Goal: Task Accomplishment & Management: Manage account settings

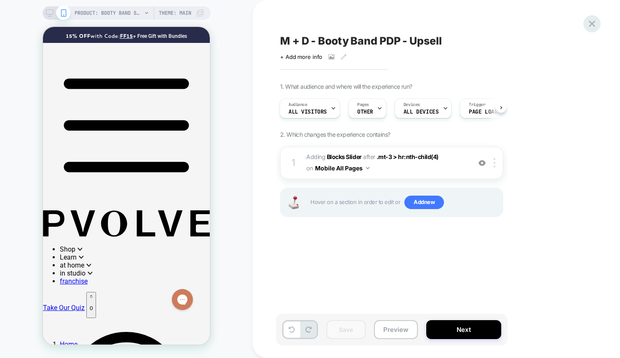
click at [593, 24] on icon at bounding box center [591, 23] width 11 height 11
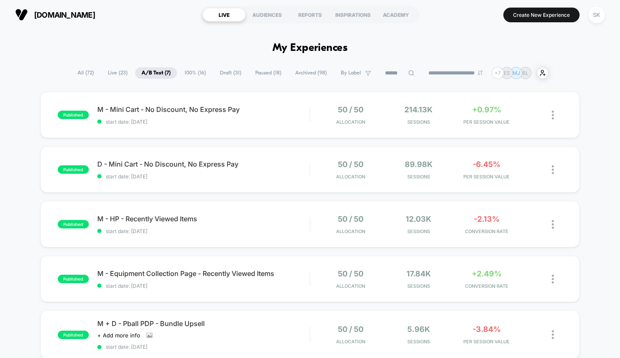
click at [229, 73] on span "Draft ( 31 )" at bounding box center [231, 72] width 34 height 11
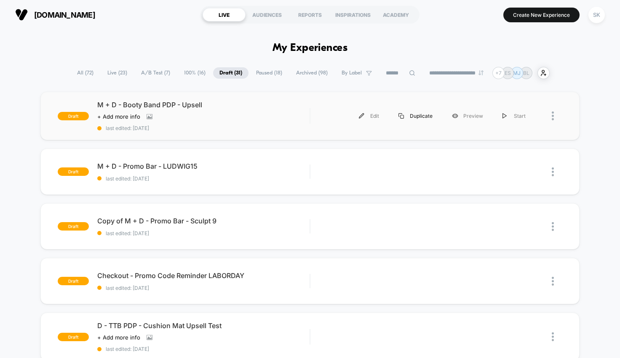
click at [417, 115] on div "Duplicate" at bounding box center [415, 116] width 53 height 19
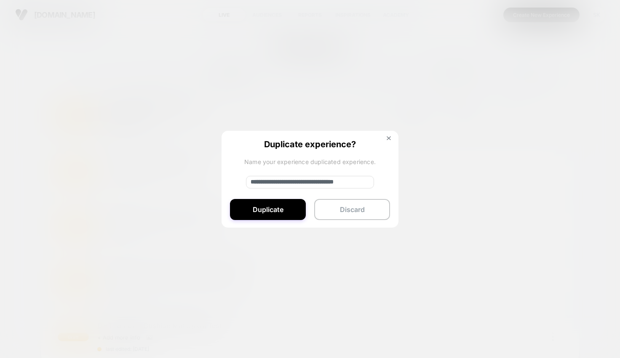
click at [318, 183] on input "**********" at bounding box center [310, 182] width 128 height 13
click at [277, 183] on input "**********" at bounding box center [310, 182] width 128 height 13
type input "**********"
click at [281, 212] on button "Duplicate" at bounding box center [268, 209] width 76 height 21
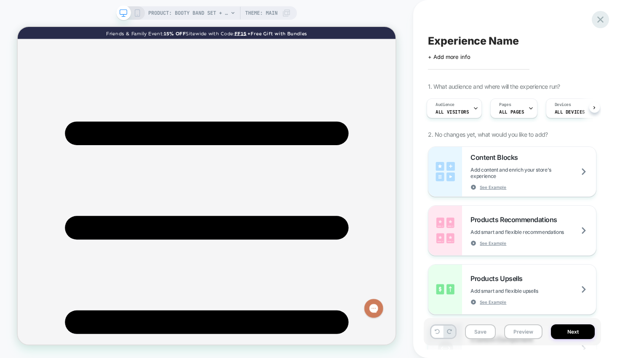
click at [603, 19] on icon at bounding box center [600, 19] width 11 height 11
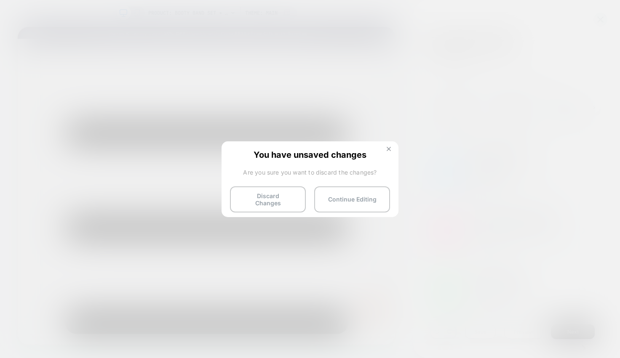
click at [389, 149] on img at bounding box center [389, 149] width 4 height 4
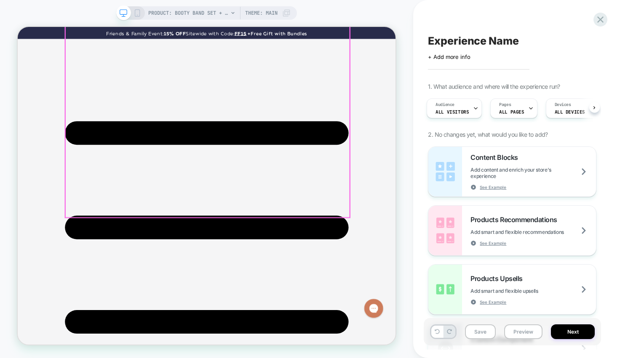
scroll to position [115, 0]
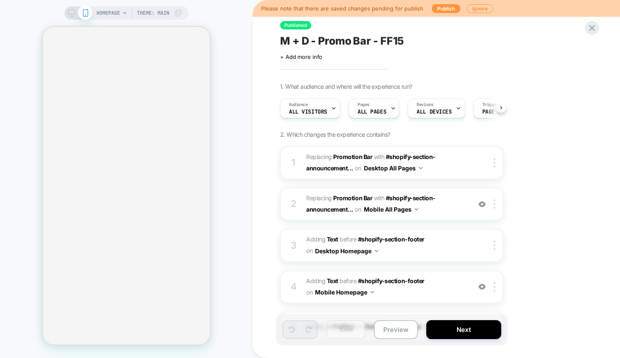
scroll to position [0, 0]
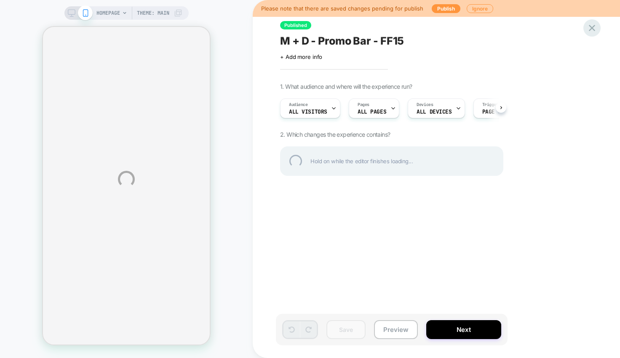
click at [591, 31] on div at bounding box center [591, 27] width 17 height 17
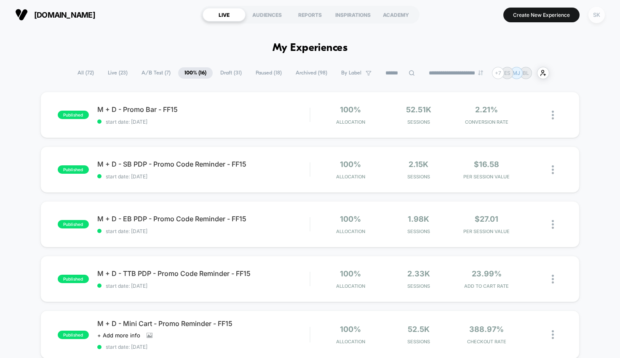
click at [592, 18] on div "SK" at bounding box center [596, 15] width 16 height 16
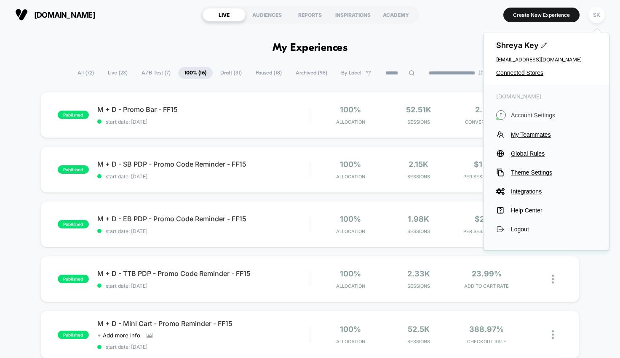
click at [518, 118] on span "Account Settings" at bounding box center [554, 115] width 86 height 7
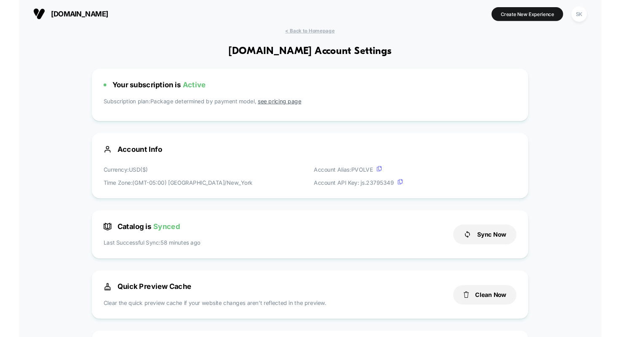
scroll to position [114, 0]
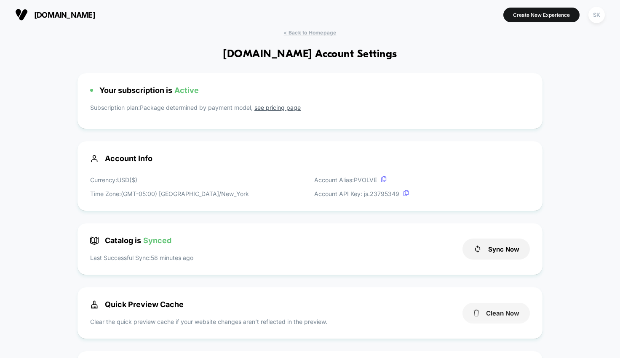
click at [495, 313] on button "Clean Now" at bounding box center [496, 313] width 67 height 21
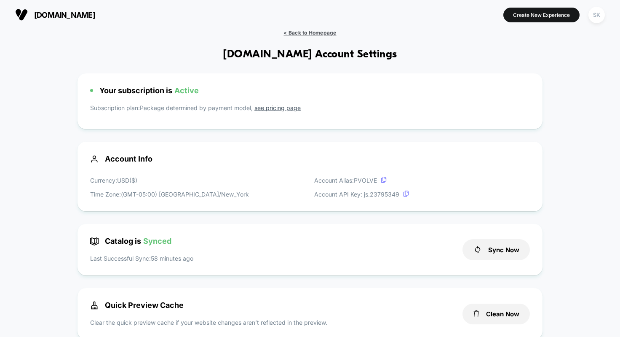
click at [314, 30] on span "< Back to Homepage" at bounding box center [310, 32] width 53 height 6
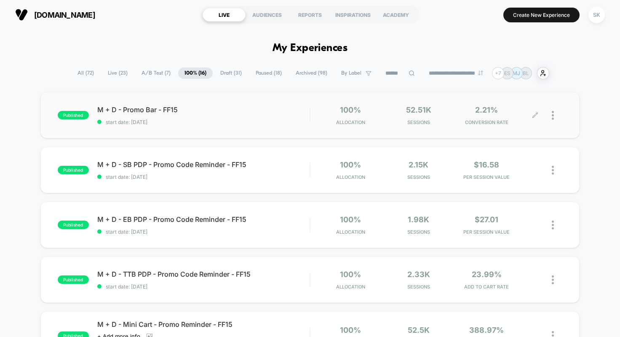
click at [548, 115] on div at bounding box center [548, 115] width 27 height 20
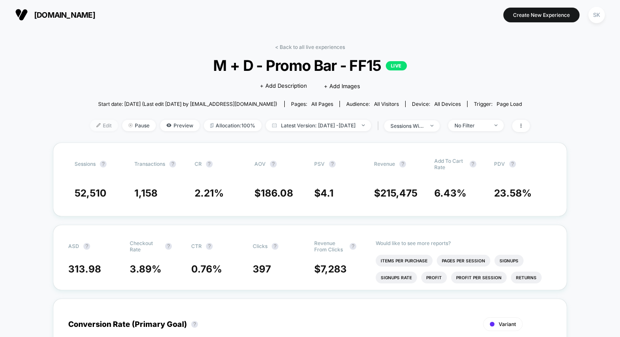
click at [90, 124] on span "Edit" at bounding box center [104, 125] width 28 height 11
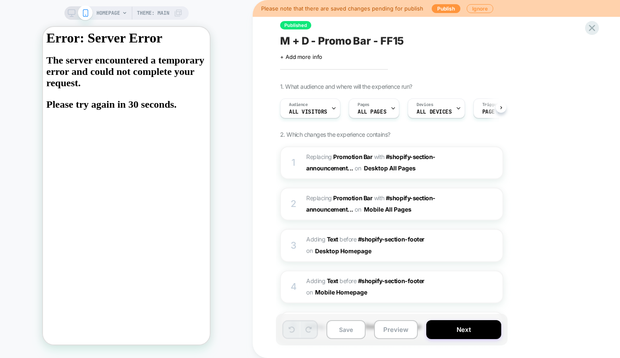
scroll to position [0, 0]
click at [62, 13] on div "HOMEPAGE Theme: MAIN" at bounding box center [126, 179] width 253 height 342
click at [72, 13] on icon at bounding box center [72, 13] width 8 height 8
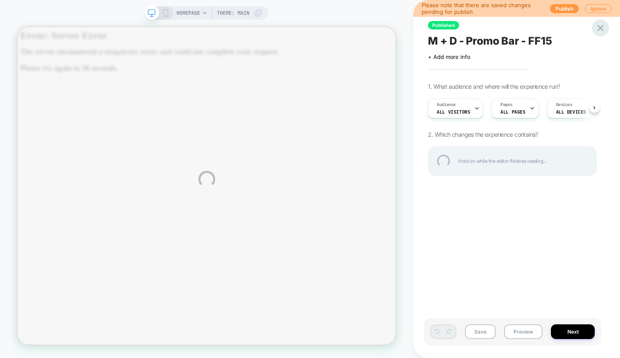
click at [604, 27] on div at bounding box center [600, 27] width 17 height 17
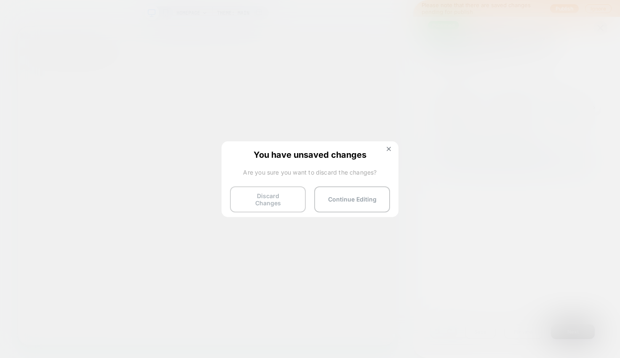
click at [271, 198] on button "Discard Changes" at bounding box center [268, 200] width 76 height 26
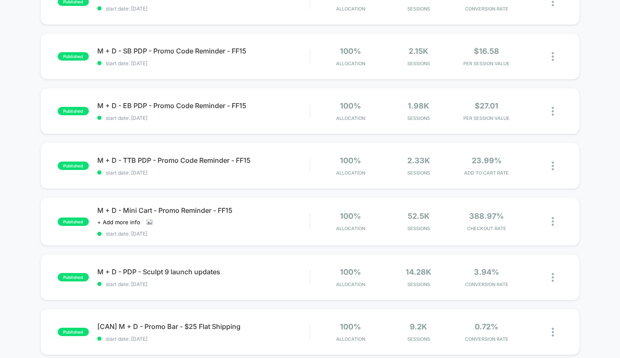
scroll to position [111, 0]
